Goal: Find specific page/section: Find specific page/section

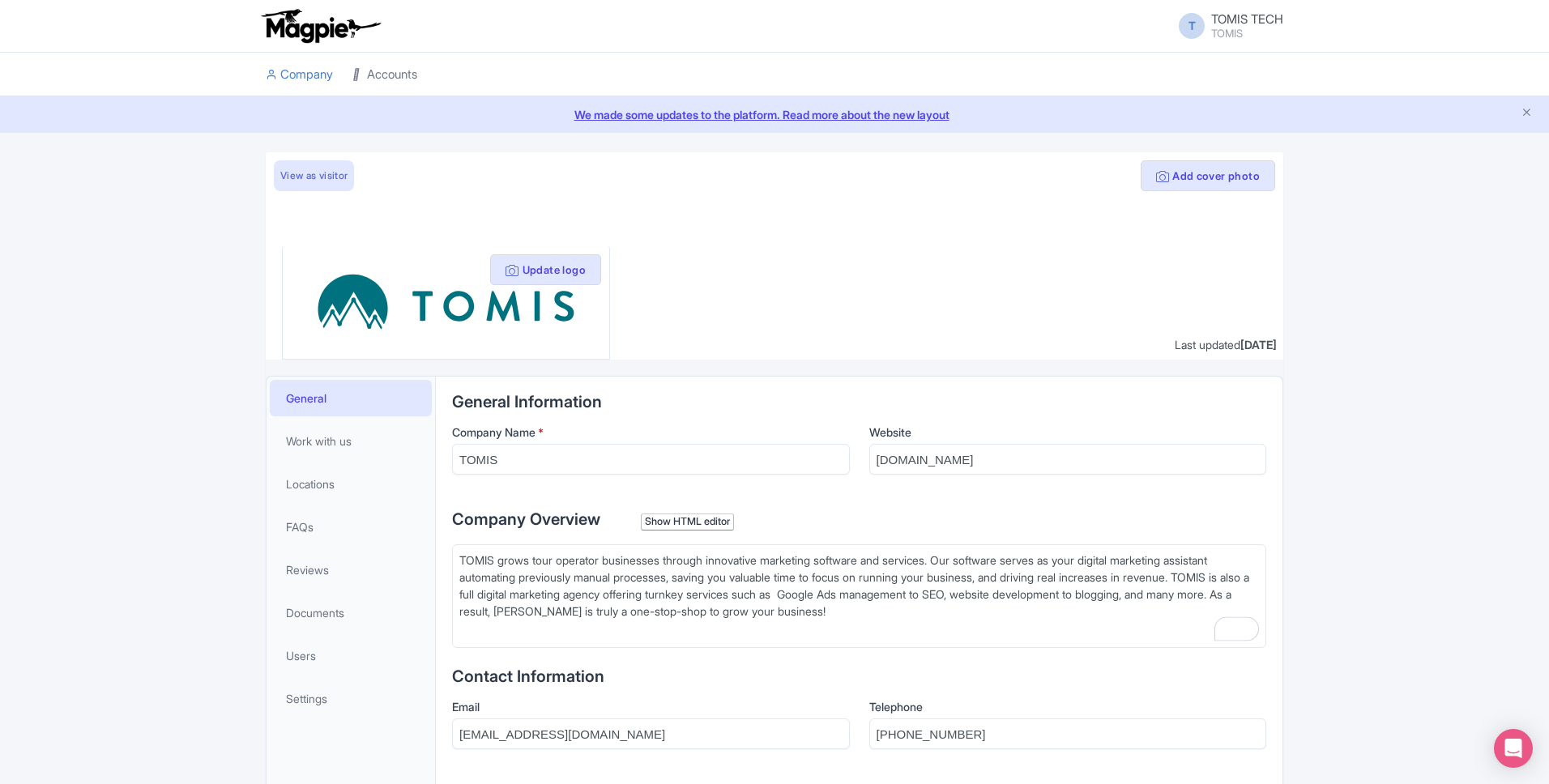
click at [416, 84] on link "Accounts" at bounding box center [385, 74] width 65 height 44
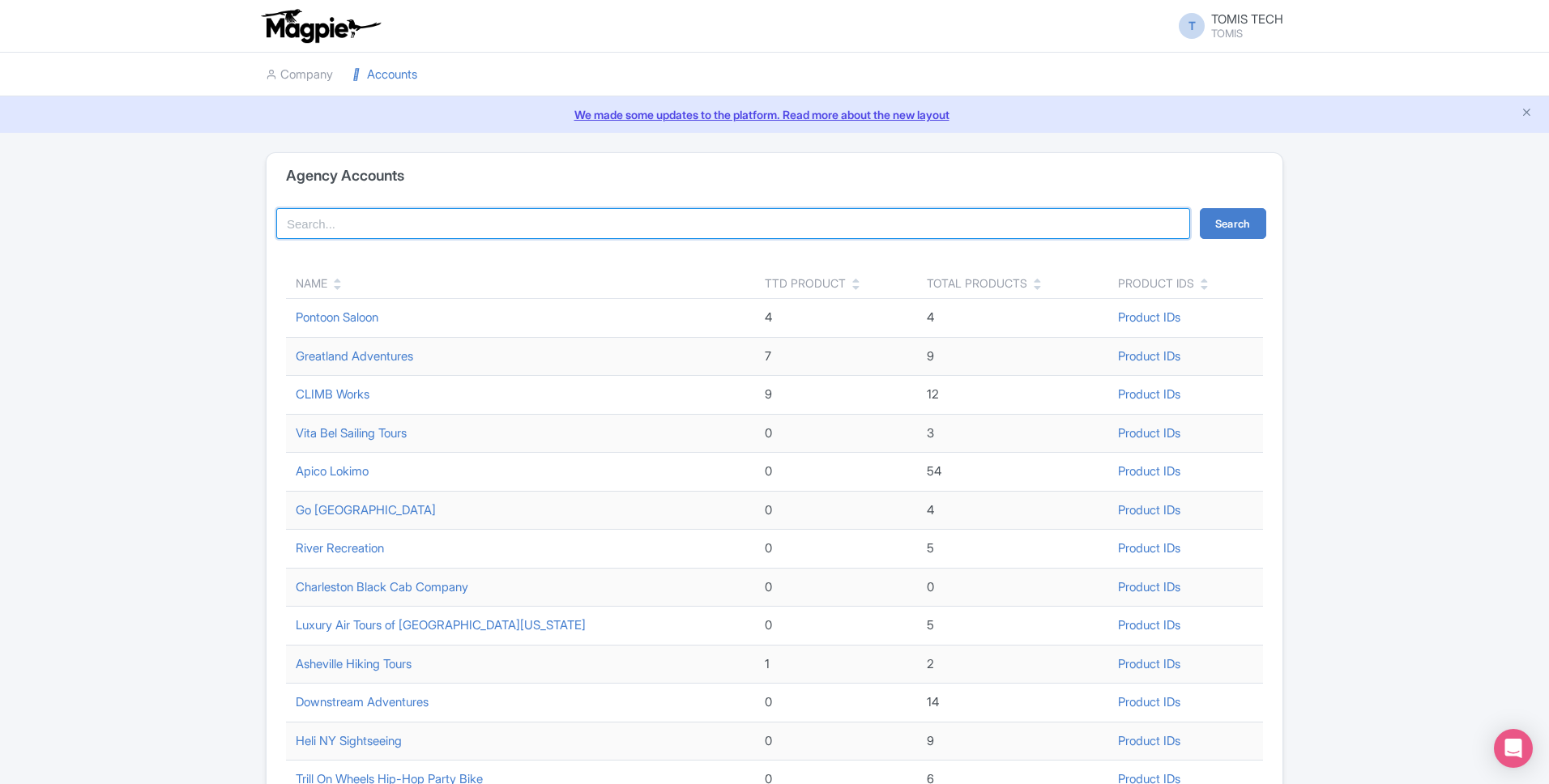
click at [536, 219] on input "search" at bounding box center [732, 223] width 913 height 31
type input "secret solvang"
click at [1243, 222] on button "Search" at bounding box center [1233, 223] width 66 height 31
